Goal: Information Seeking & Learning: Check status

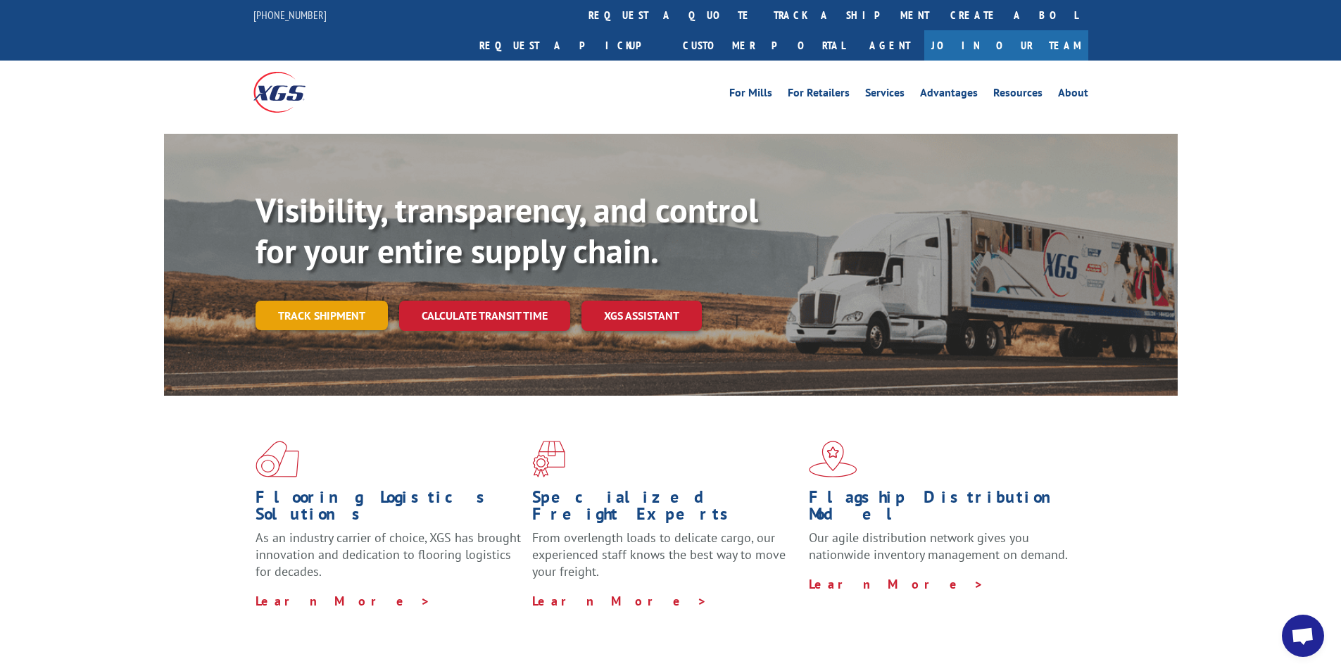
click at [303, 301] on link "Track shipment" at bounding box center [322, 316] width 132 height 30
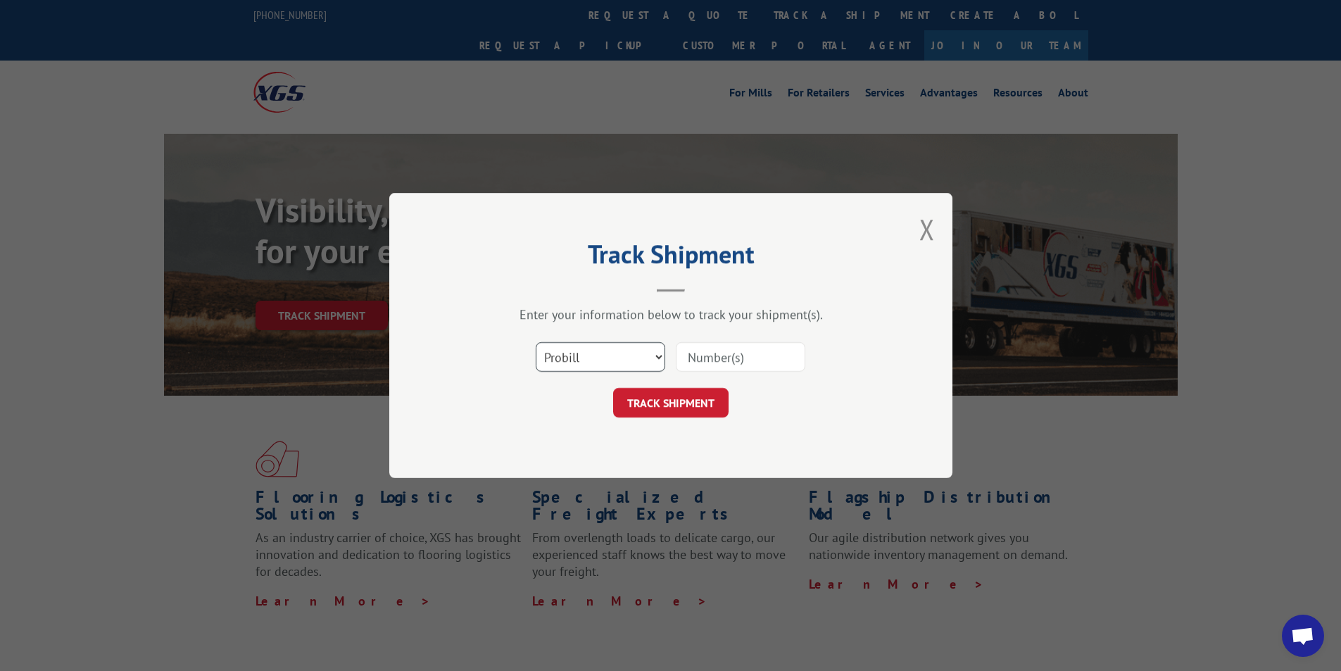
click at [658, 356] on select "Select category... Probill BOL PO" at bounding box center [601, 357] width 130 height 30
select select "bol"
click at [536, 342] on select "Select category... Probill BOL PO" at bounding box center [601, 357] width 130 height 30
click at [727, 361] on input at bounding box center [741, 357] width 130 height 30
type input "5641733"
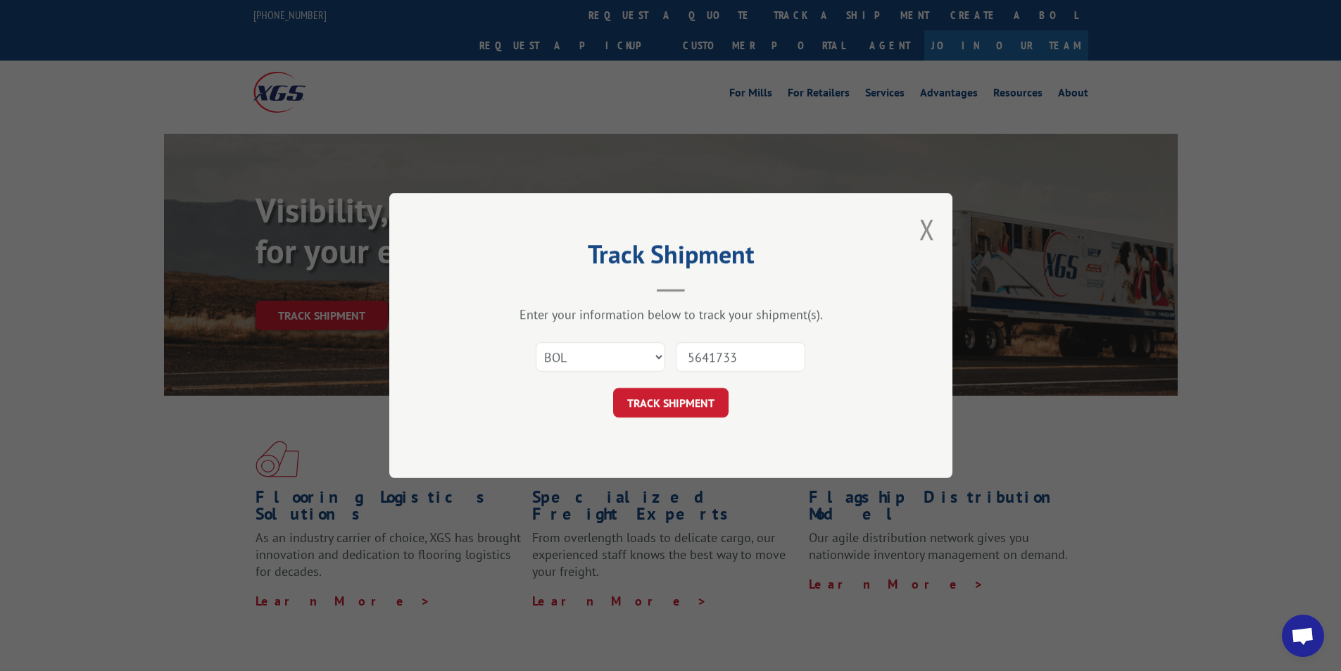
click button "TRACK SHIPMENT" at bounding box center [670, 403] width 115 height 30
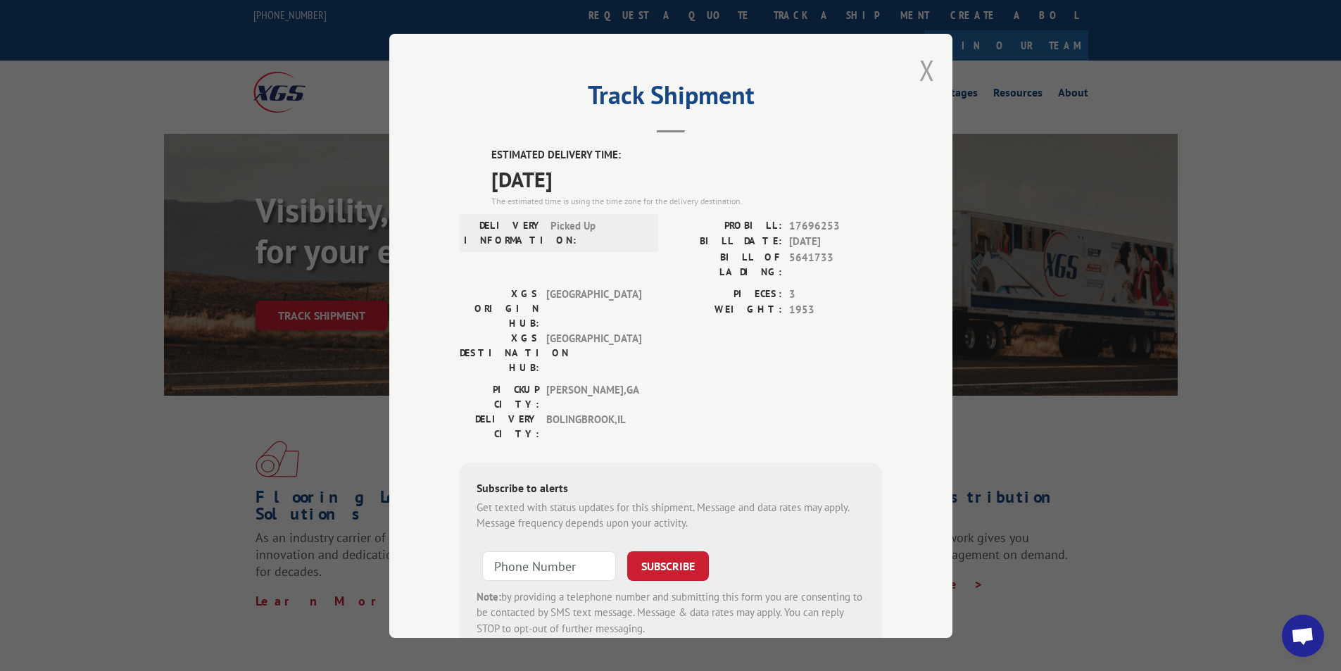
click at [919, 66] on button "Close modal" at bounding box center [926, 69] width 15 height 37
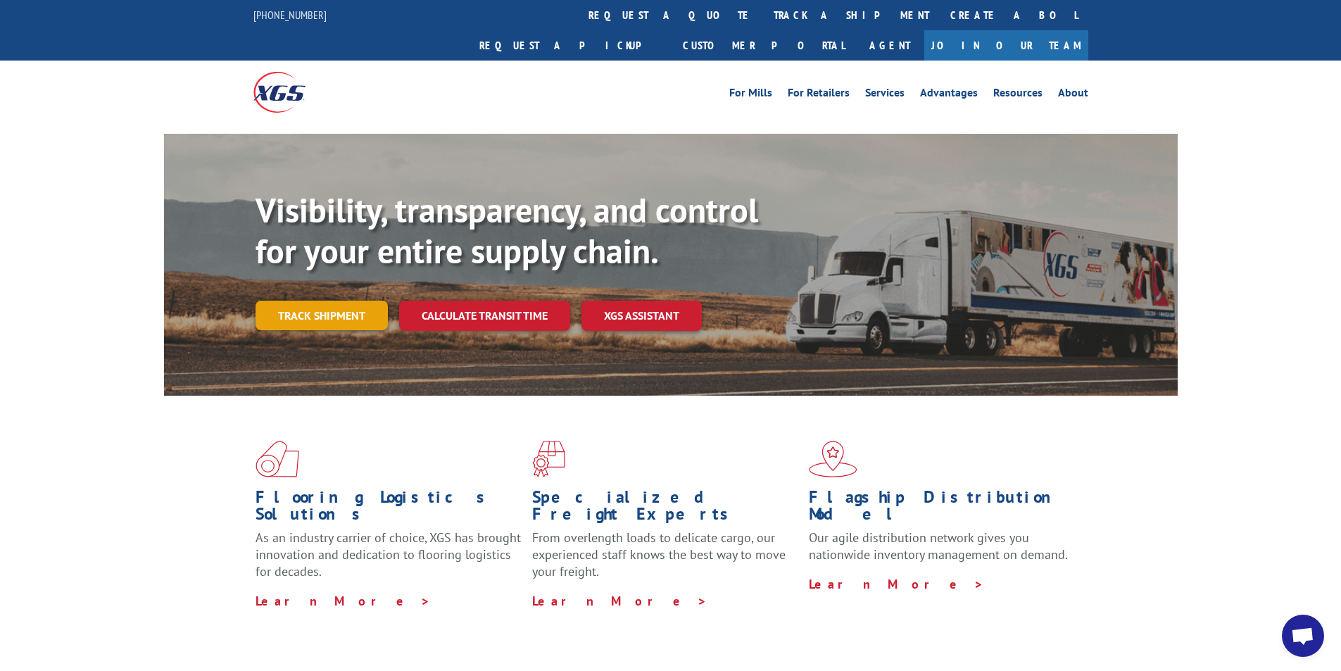
click at [314, 301] on link "Track shipment" at bounding box center [322, 316] width 132 height 30
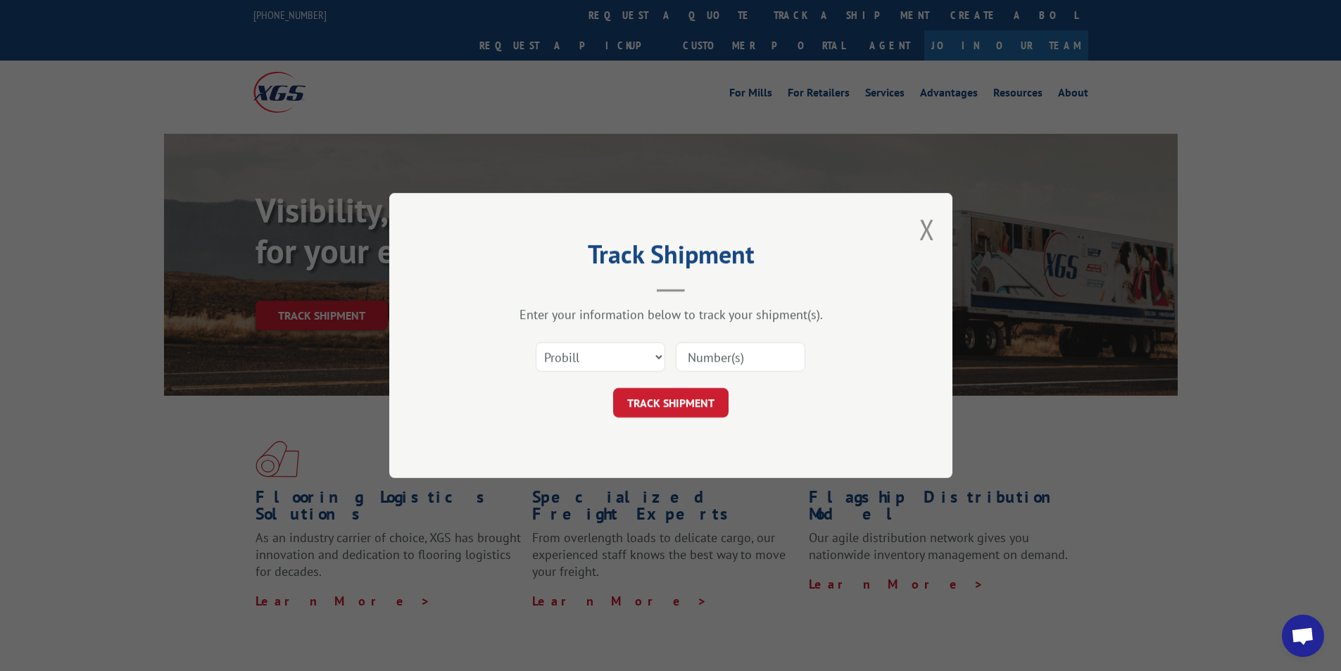
click at [720, 353] on input at bounding box center [741, 357] width 130 height 30
click at [657, 355] on select "Select category... Probill BOL PO" at bounding box center [601, 357] width 130 height 30
select select "bol"
click at [536, 342] on select "Select category... Probill BOL PO" at bounding box center [601, 357] width 130 height 30
click at [752, 358] on input at bounding box center [741, 357] width 130 height 30
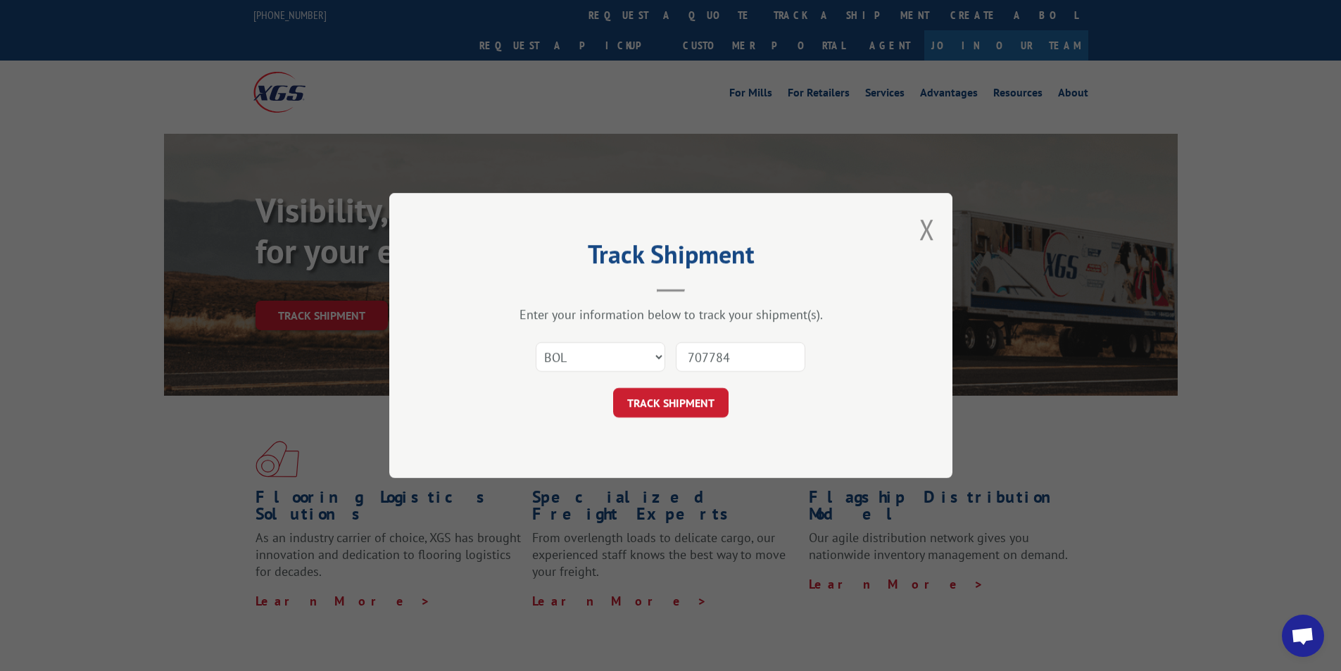
type input "7077846"
click button "TRACK SHIPMENT" at bounding box center [670, 403] width 115 height 30
